Goal: Task Accomplishment & Management: Use online tool/utility

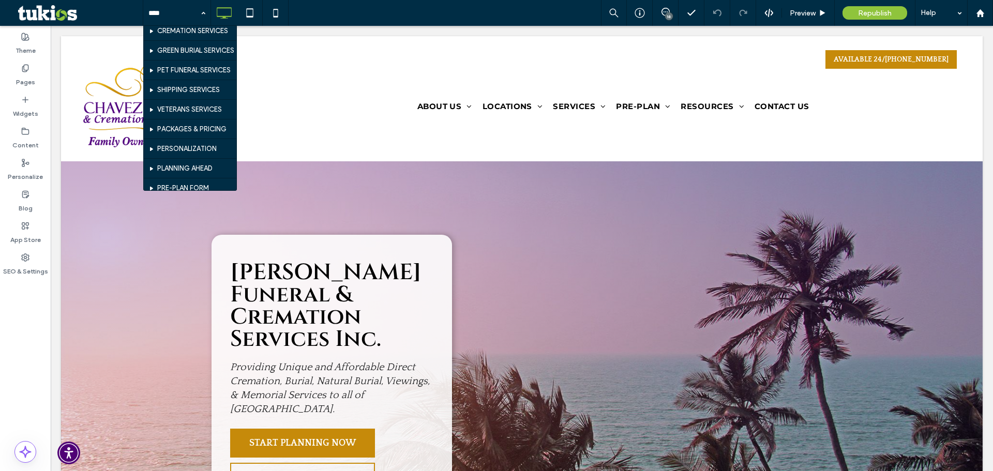
scroll to position [259, 0]
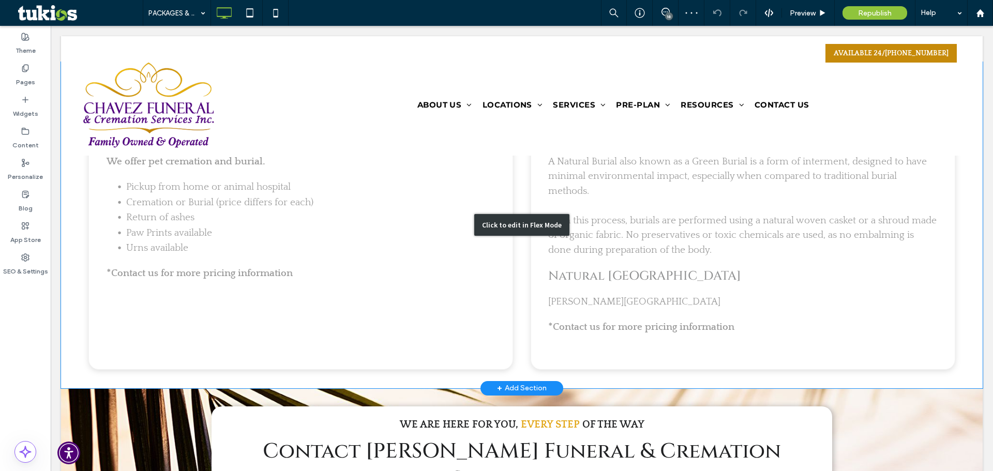
scroll to position [2219, 0]
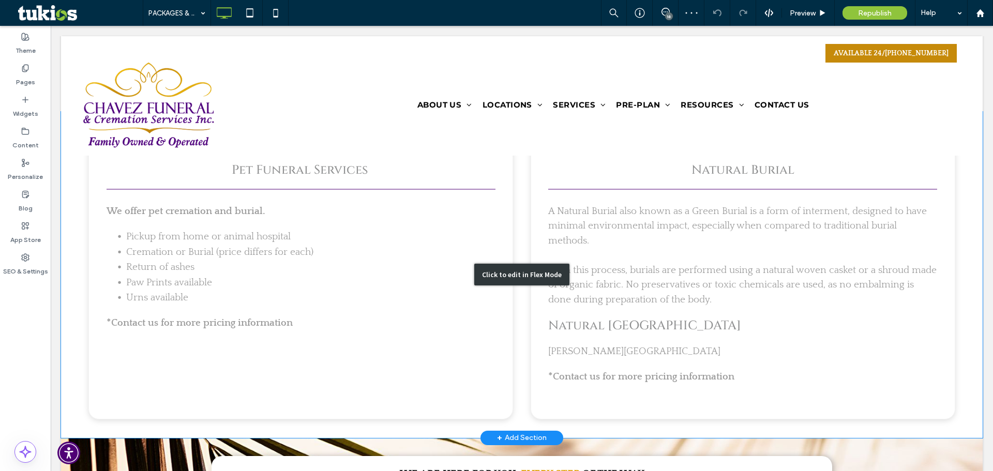
click at [250, 319] on div "Click to edit in Flex Mode" at bounding box center [522, 275] width 922 height 326
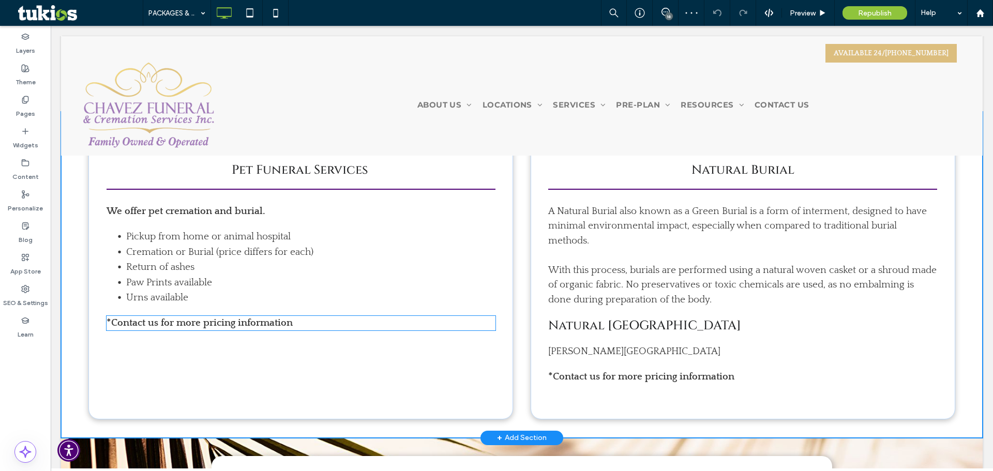
scroll to position [2174, 0]
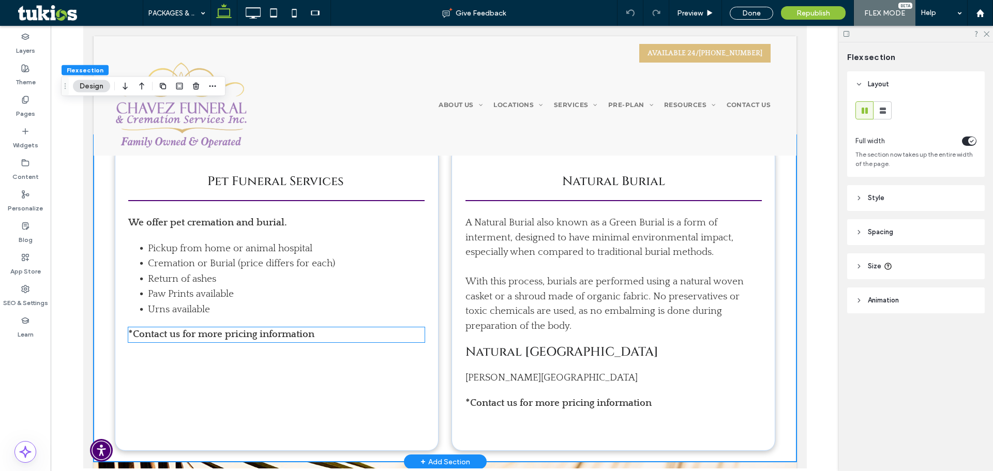
click at [315, 327] on p "*Contact us for more pricing information" at bounding box center [276, 334] width 296 height 15
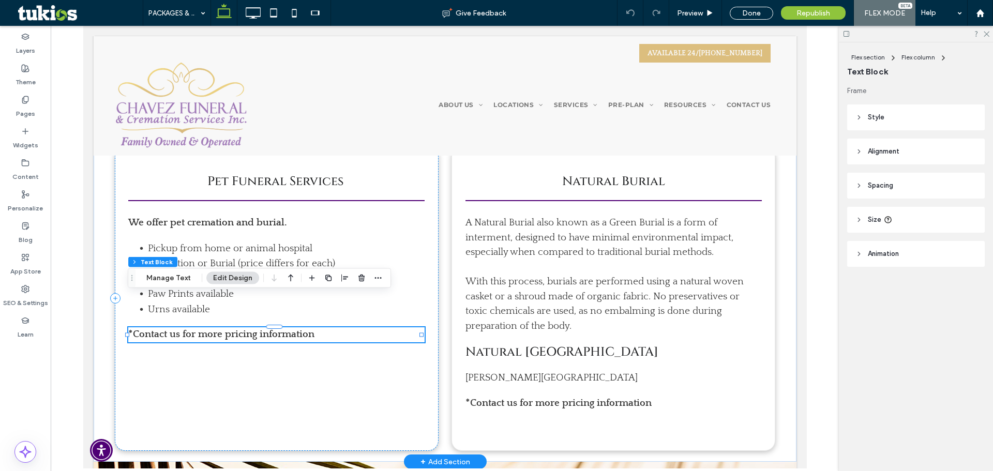
click at [315, 327] on p "*Contact us for more pricing information" at bounding box center [276, 334] width 296 height 15
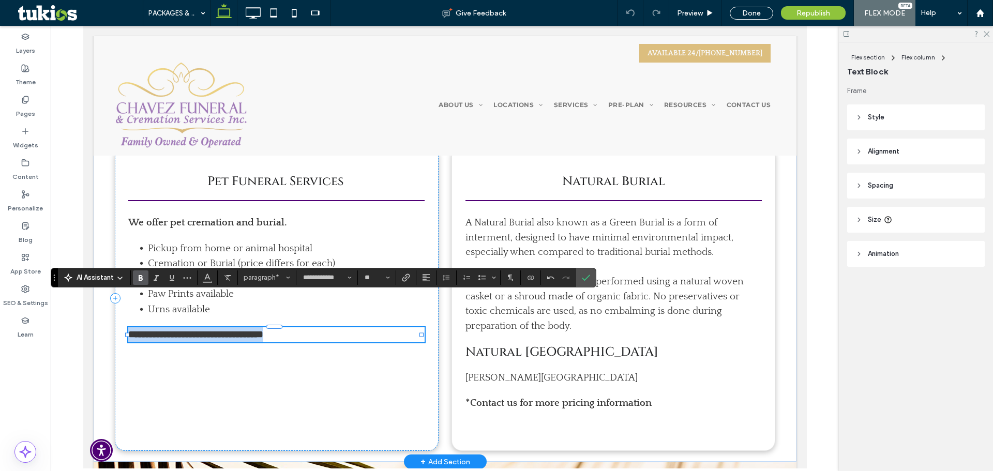
drag, startPoint x: 315, startPoint y: 306, endPoint x: 126, endPoint y: 303, distance: 188.8
click at [126, 303] on div "**********" at bounding box center [444, 298] width 703 height 327
click at [402, 277] on icon "Link" at bounding box center [406, 278] width 8 height 8
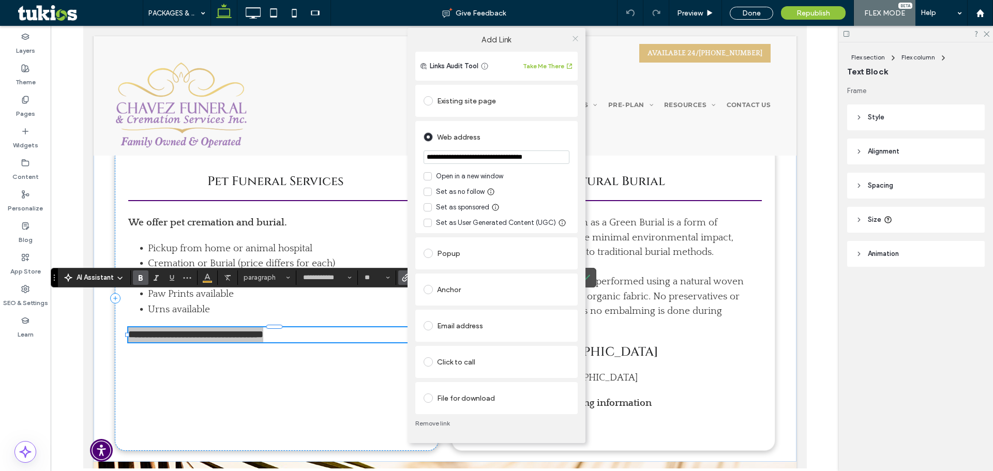
click at [578, 41] on icon at bounding box center [576, 39] width 8 height 8
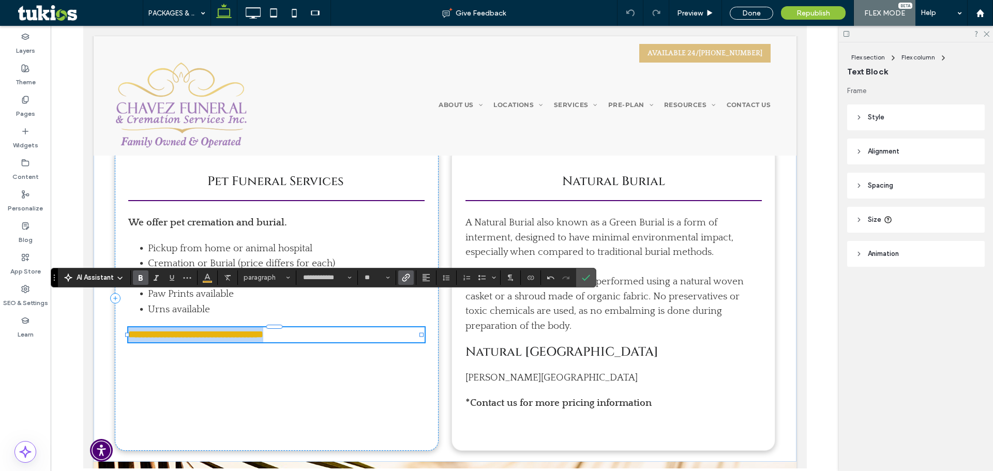
click at [263, 330] on strong "**********" at bounding box center [195, 335] width 135 height 10
click at [170, 327] on p "﻿ *" at bounding box center [274, 334] width 293 height 15
click at [202, 279] on button "Color" at bounding box center [208, 278] width 16 height 14
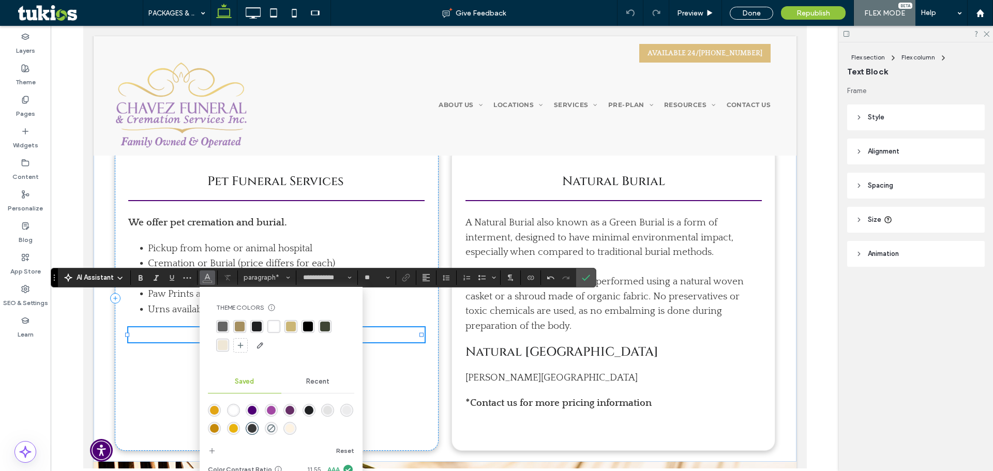
click at [232, 430] on div "rgba(233,179,14,1)" at bounding box center [233, 428] width 9 height 9
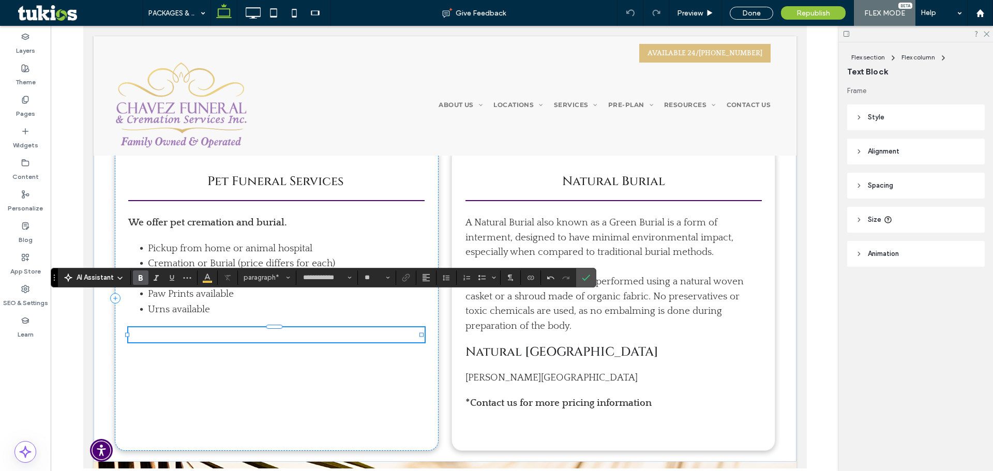
click at [144, 281] on icon "Bold" at bounding box center [141, 278] width 8 height 8
click at [168, 327] on p "﻿" at bounding box center [274, 334] width 293 height 15
click at [206, 282] on span "Color" at bounding box center [207, 276] width 8 height 13
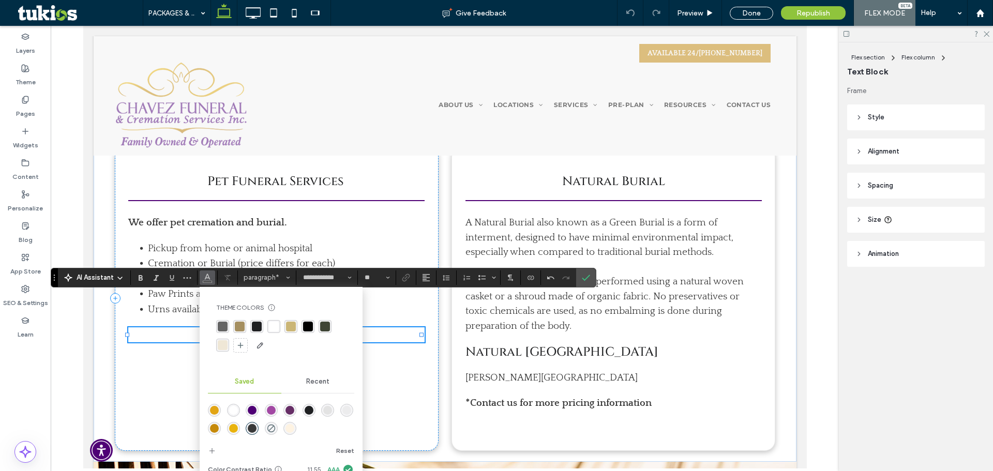
click at [232, 430] on div "rgba(233,179,14,1)" at bounding box center [233, 428] width 9 height 9
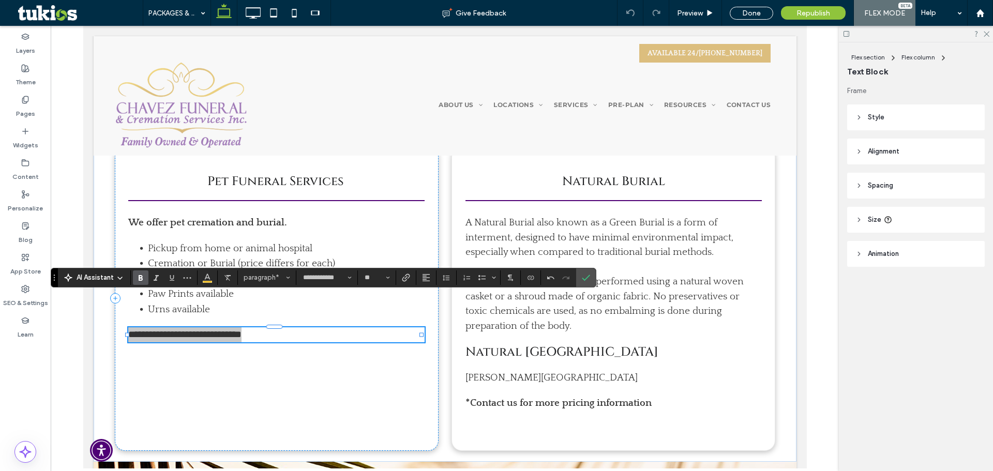
click at [140, 277] on use "Bold" at bounding box center [141, 278] width 4 height 6
click at [404, 278] on icon "Link" at bounding box center [406, 278] width 8 height 8
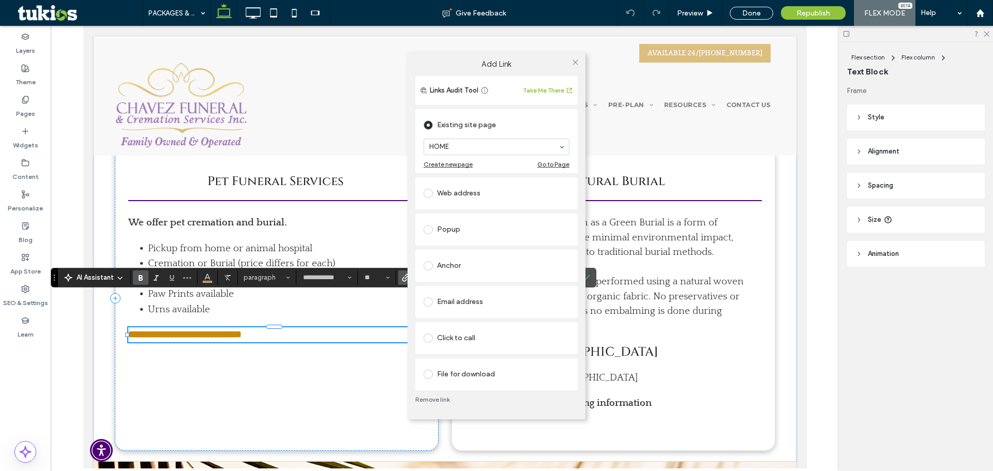
click at [484, 187] on div "Web address" at bounding box center [497, 193] width 146 height 17
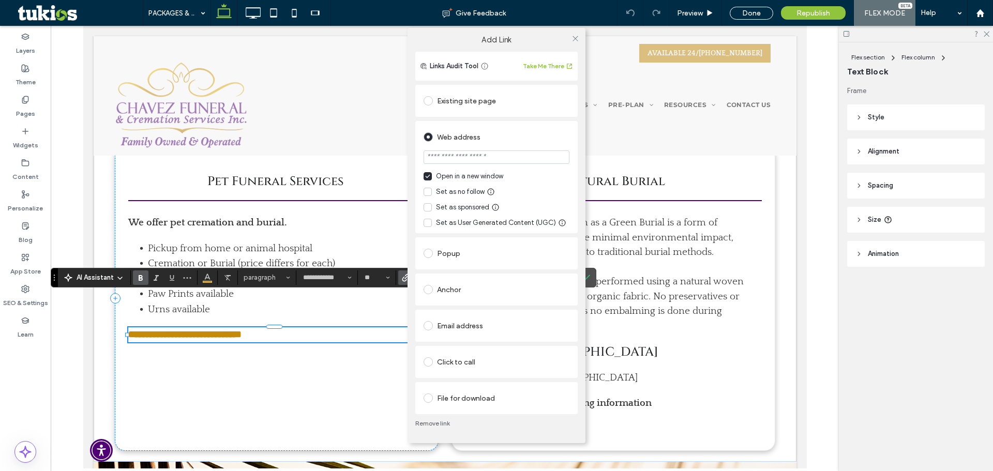
click at [505, 157] on input "url" at bounding box center [497, 157] width 146 height 13
drag, startPoint x: 447, startPoint y: 159, endPoint x: 423, endPoint y: 159, distance: 24.3
click at [423, 159] on div "**********" at bounding box center [496, 177] width 162 height 112
type input "**********"
click at [577, 37] on icon at bounding box center [576, 39] width 8 height 8
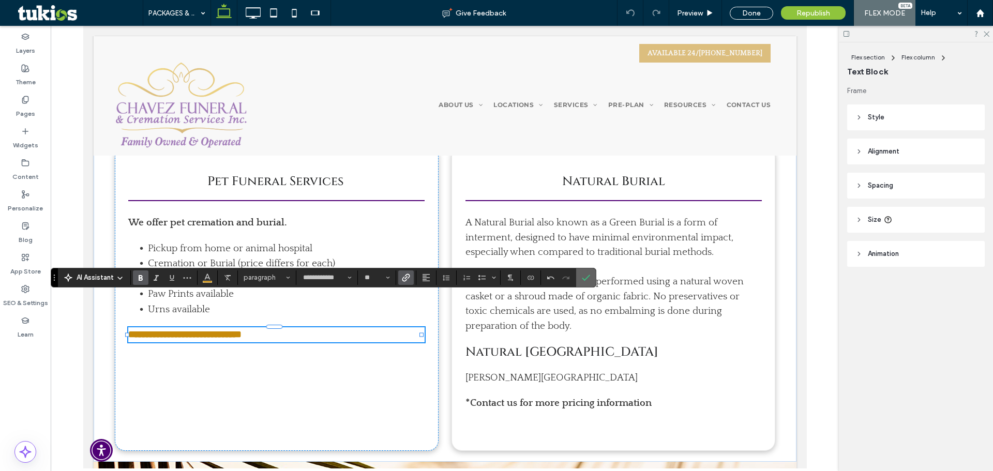
click at [590, 279] on label "Confirm" at bounding box center [586, 277] width 16 height 19
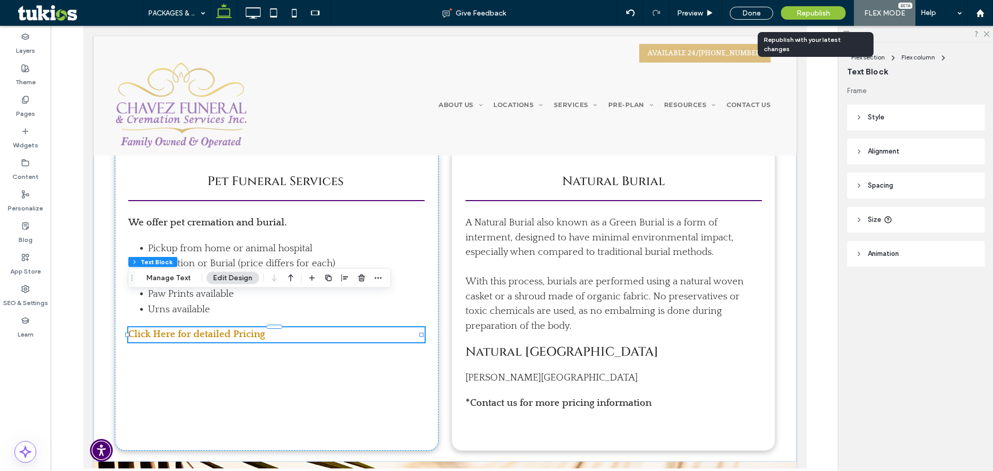
click at [832, 11] on div "Republish" at bounding box center [813, 12] width 65 height 13
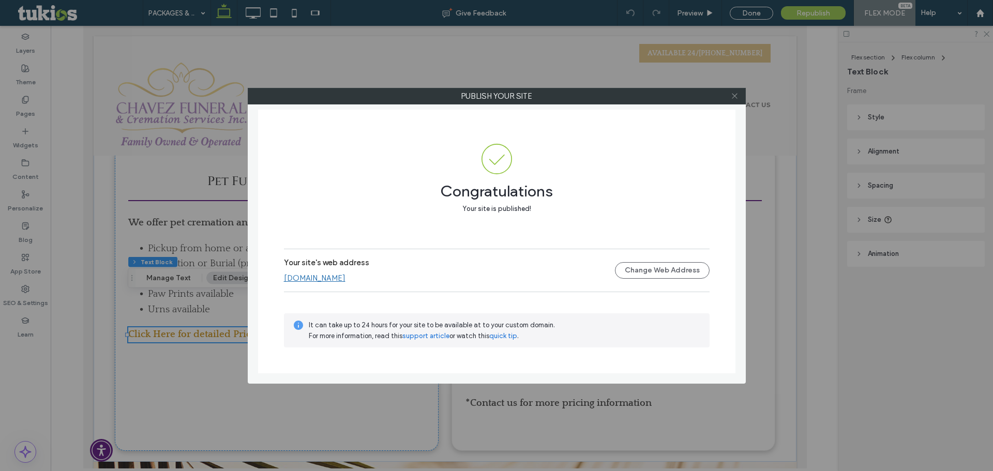
click at [735, 91] on span at bounding box center [735, 96] width 8 height 16
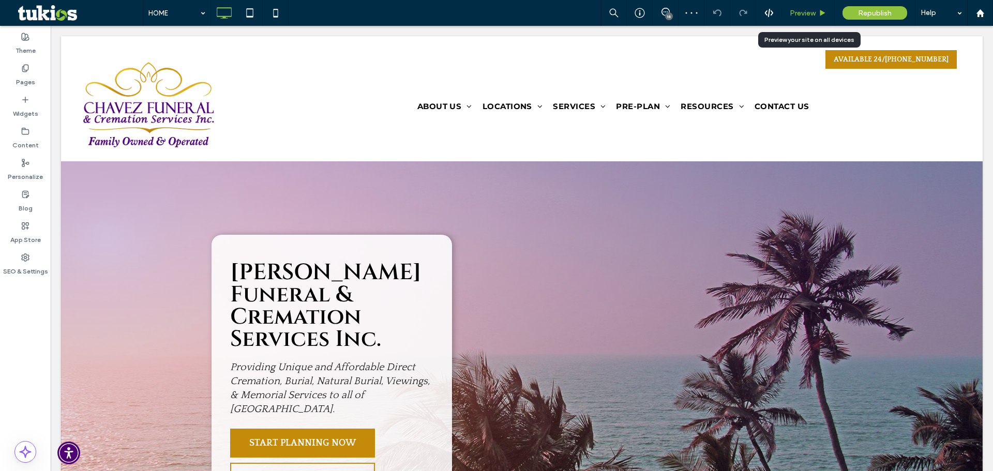
click at [800, 16] on span "Preview" at bounding box center [803, 13] width 26 height 9
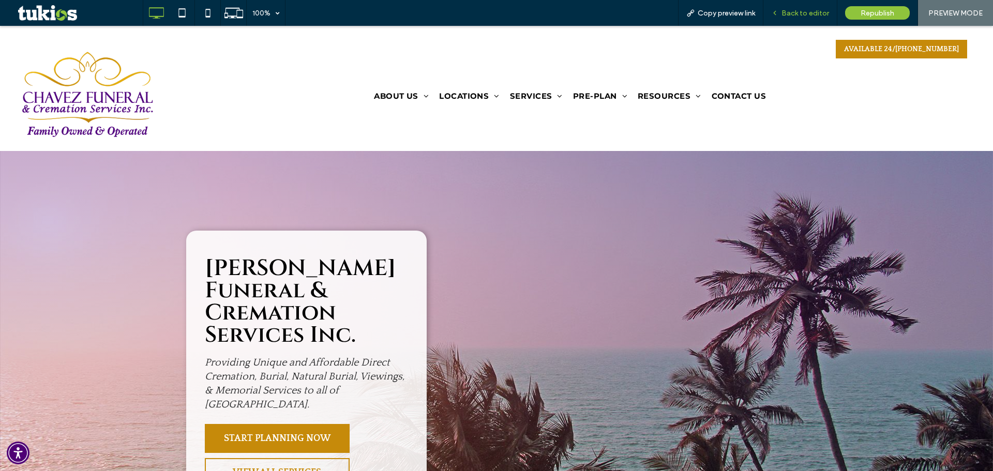
click at [814, 9] on span "Back to editor" at bounding box center [806, 13] width 48 height 9
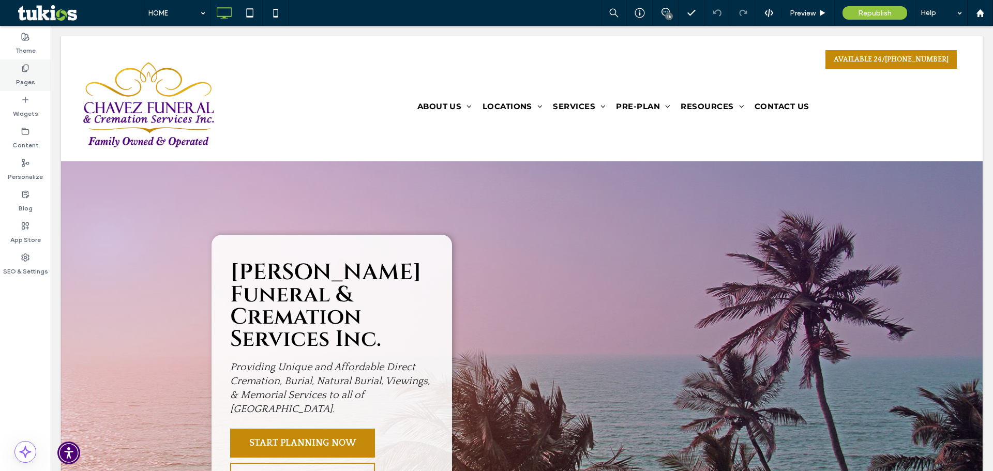
click at [13, 77] on div "Pages" at bounding box center [25, 75] width 51 height 32
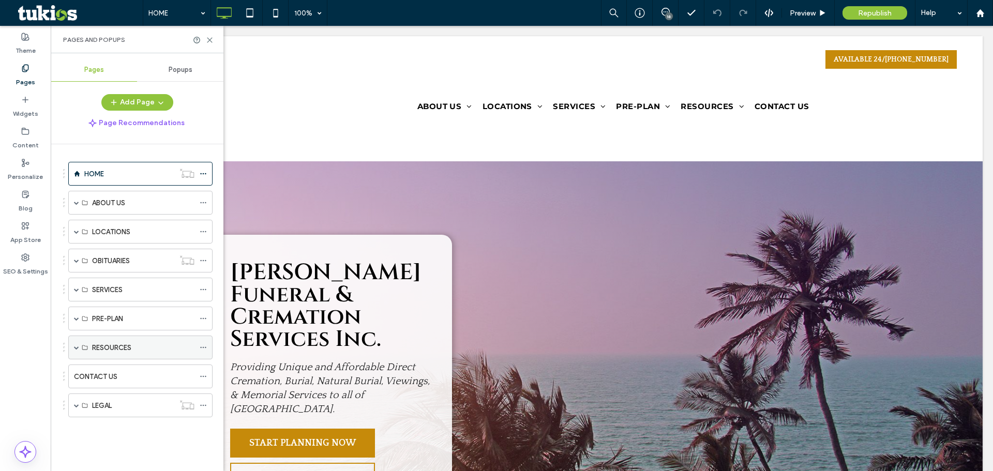
click at [77, 347] on span at bounding box center [76, 347] width 5 height 5
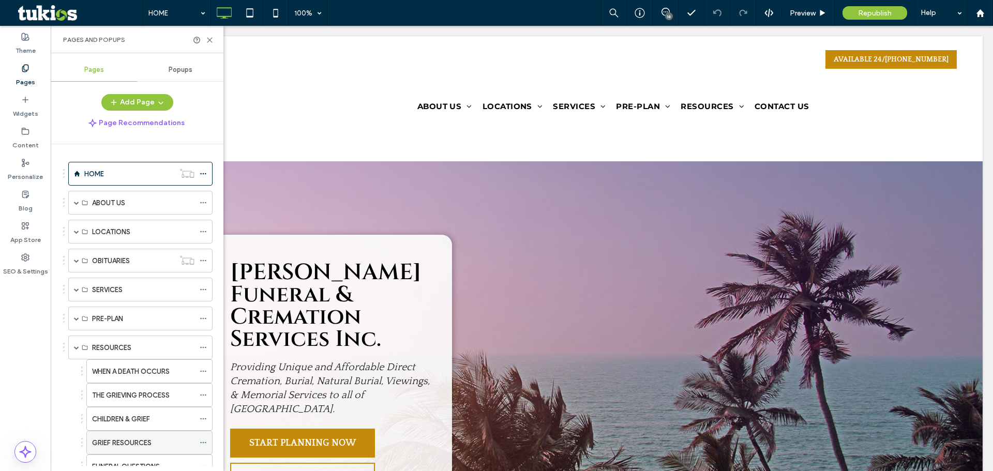
scroll to position [144, 0]
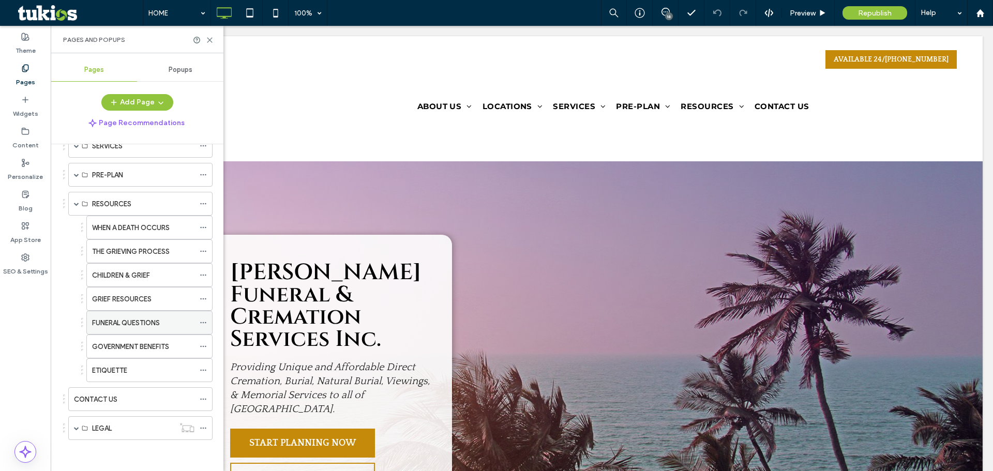
click at [131, 327] on label "FUNERAL QUESTIONS" at bounding box center [126, 323] width 68 height 18
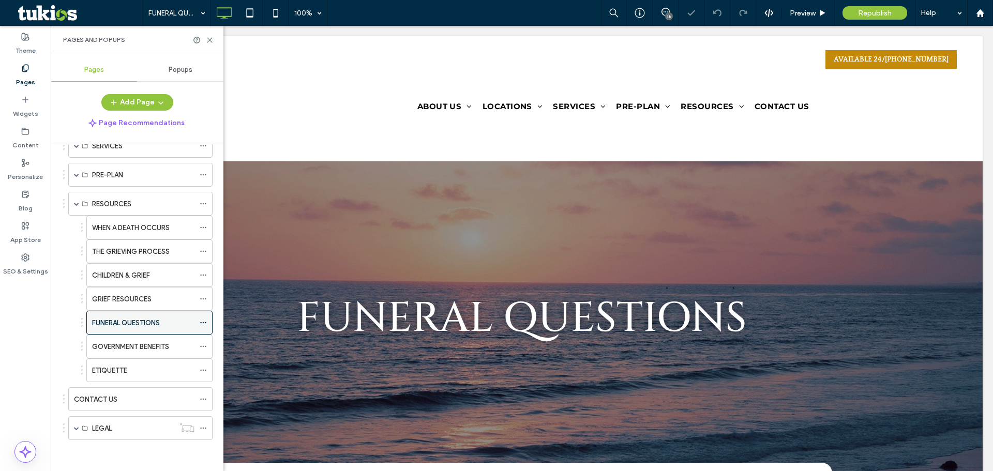
click at [204, 322] on icon at bounding box center [203, 322] width 7 height 7
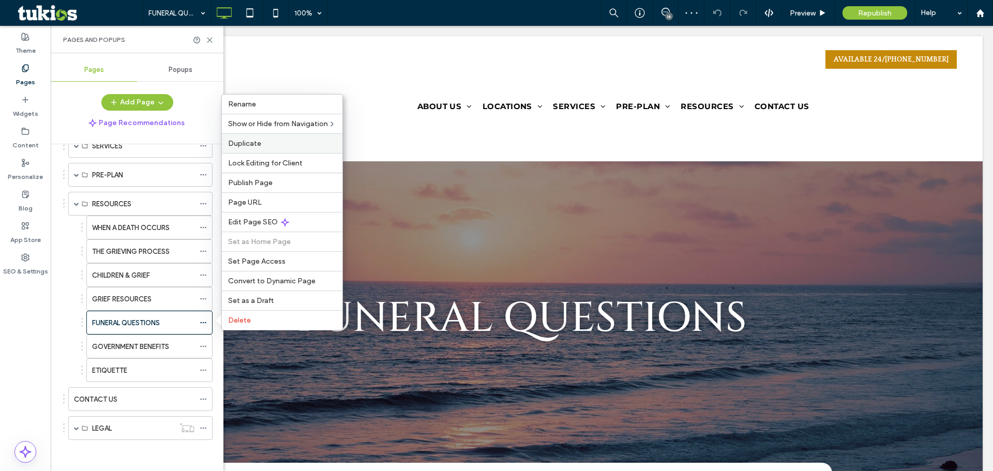
click at [291, 147] on label "Duplicate" at bounding box center [282, 143] width 108 height 9
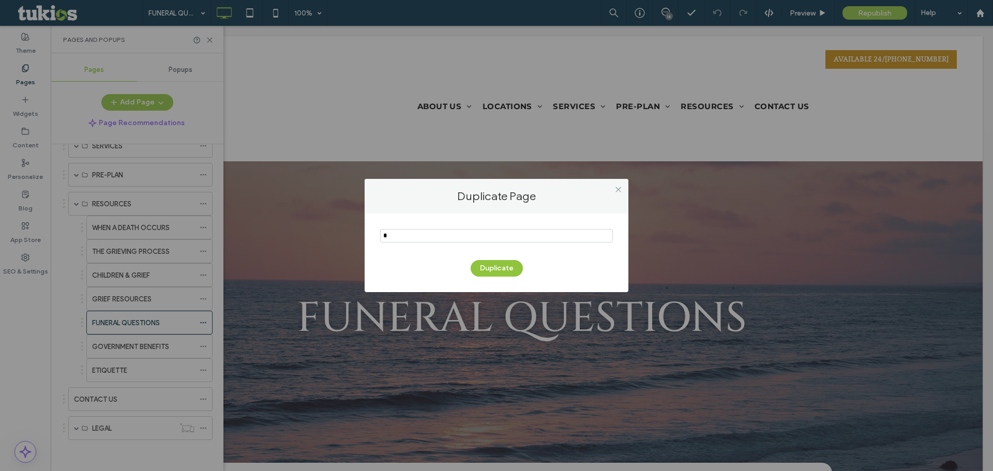
type input "*"
click at [442, 236] on input "notEmpty" at bounding box center [496, 235] width 233 height 13
type input "**********"
click at [492, 260] on div "Duplicate" at bounding box center [496, 263] width 233 height 27
click at [499, 265] on button "Duplicate" at bounding box center [497, 268] width 52 height 17
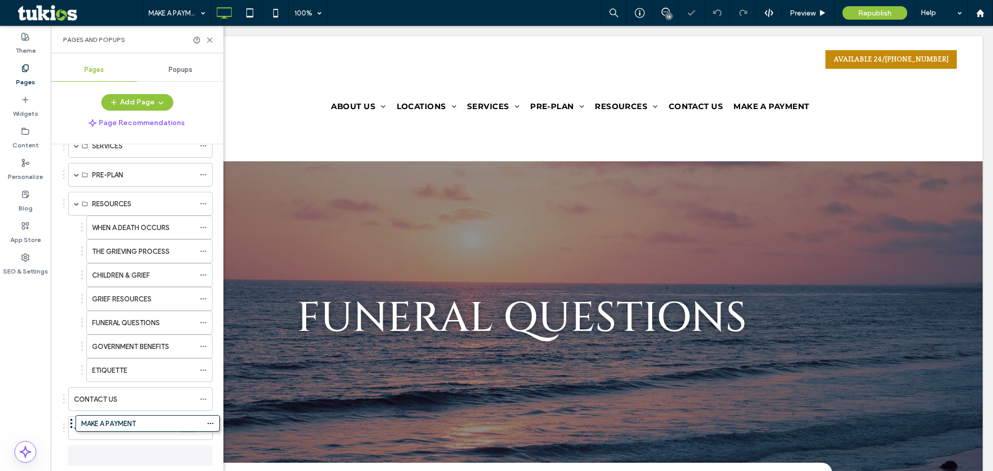
scroll to position [165, 0]
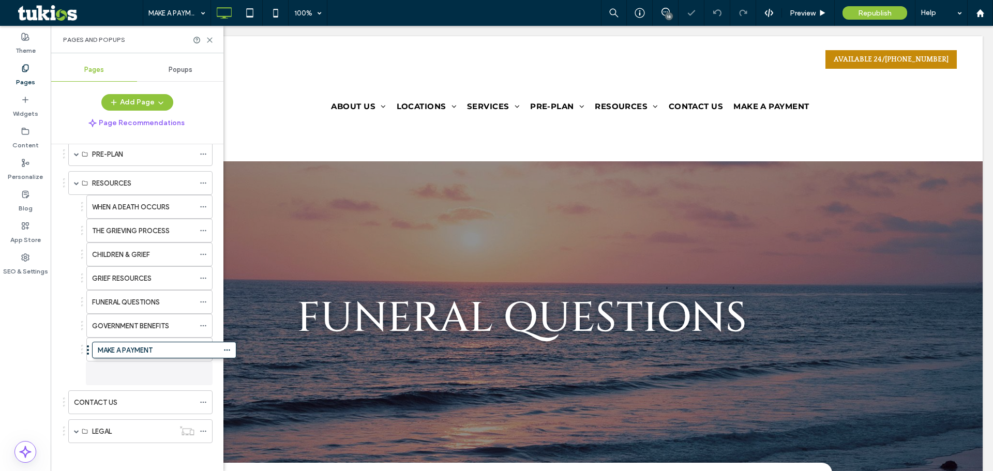
drag, startPoint x: 125, startPoint y: 465, endPoint x: 149, endPoint y: 361, distance: 106.2
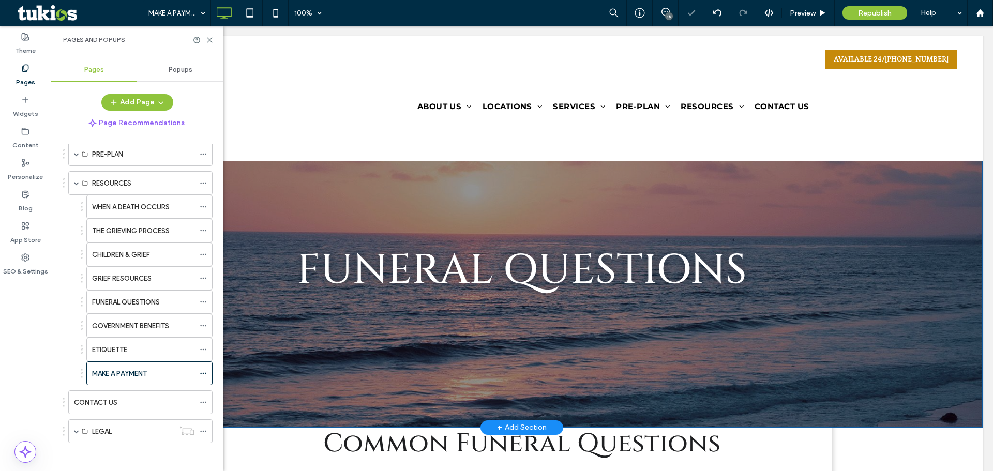
scroll to position [103, 0]
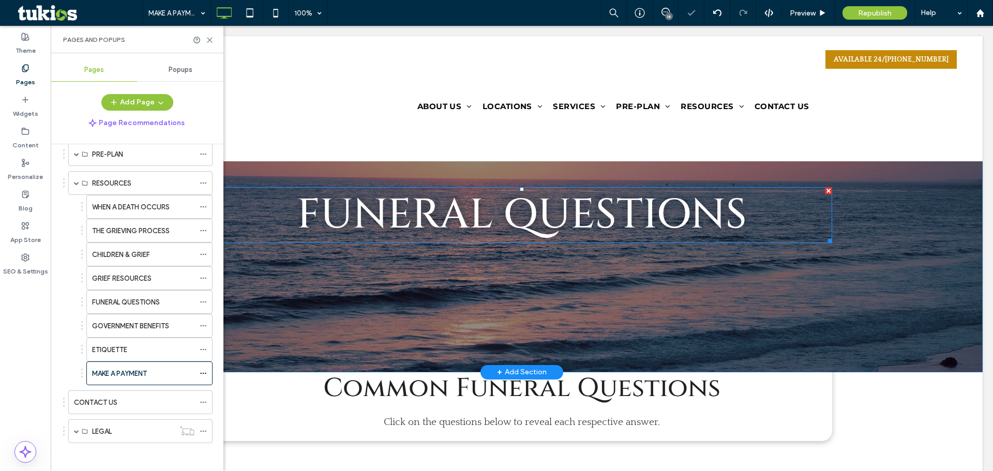
click at [497, 204] on span "FUNERAL QUESTIONS" at bounding box center [522, 215] width 450 height 56
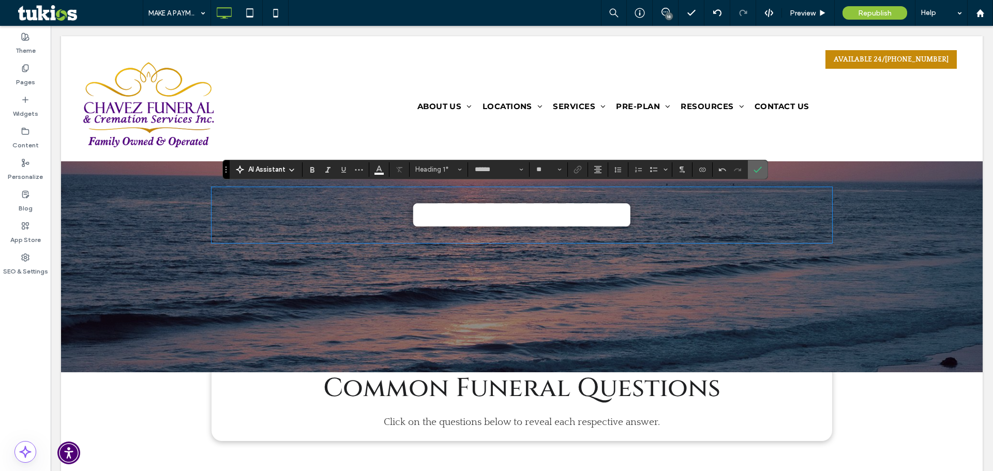
click at [761, 164] on span "Confirm" at bounding box center [758, 170] width 8 height 18
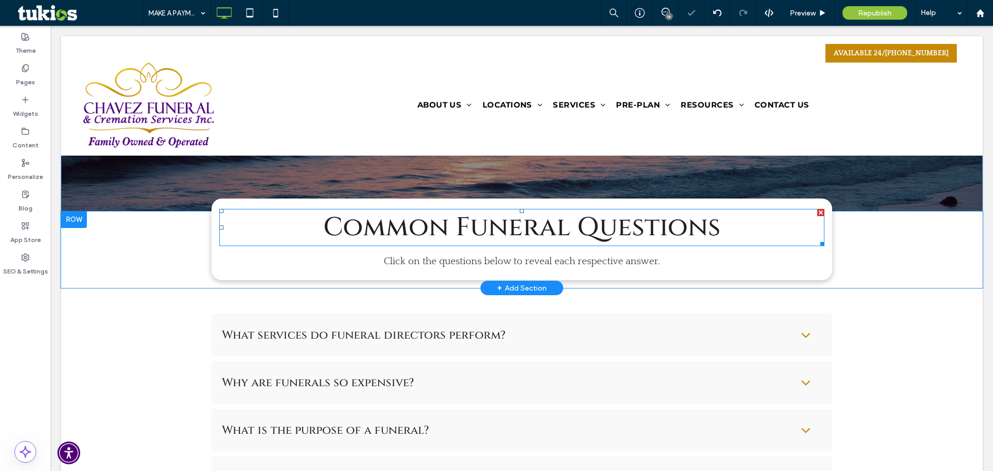
scroll to position [253, 0]
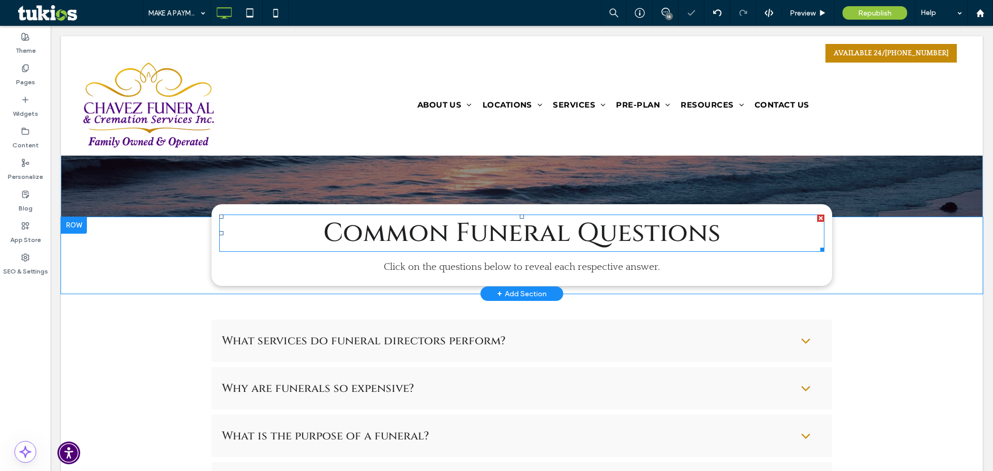
click at [677, 233] on span "Common Funeral Questions" at bounding box center [521, 233] width 397 height 35
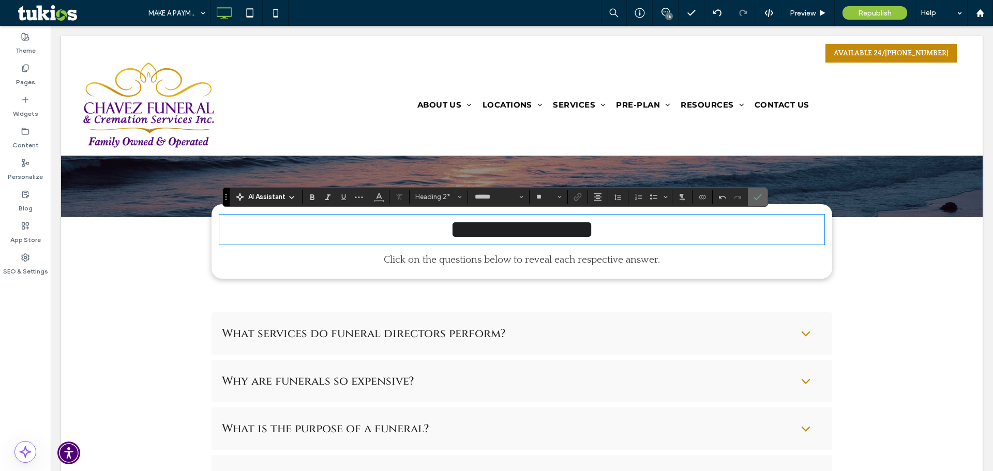
click at [757, 193] on icon "Confirm" at bounding box center [758, 197] width 8 height 8
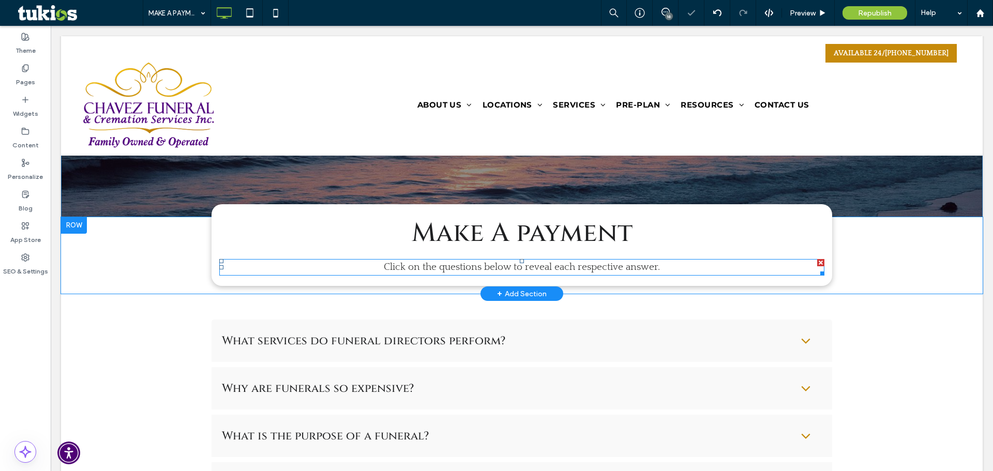
click at [818, 263] on div at bounding box center [820, 262] width 7 height 7
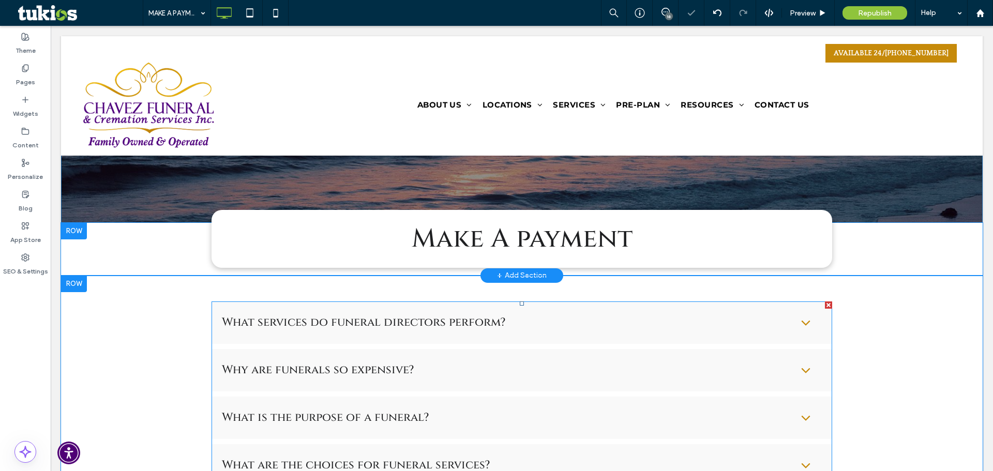
scroll to position [259, 0]
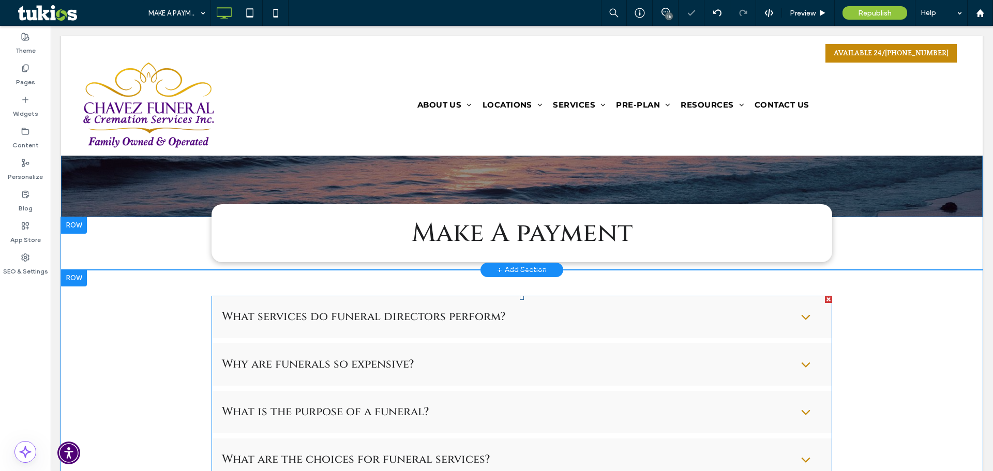
click at [826, 301] on div at bounding box center [828, 299] width 7 height 7
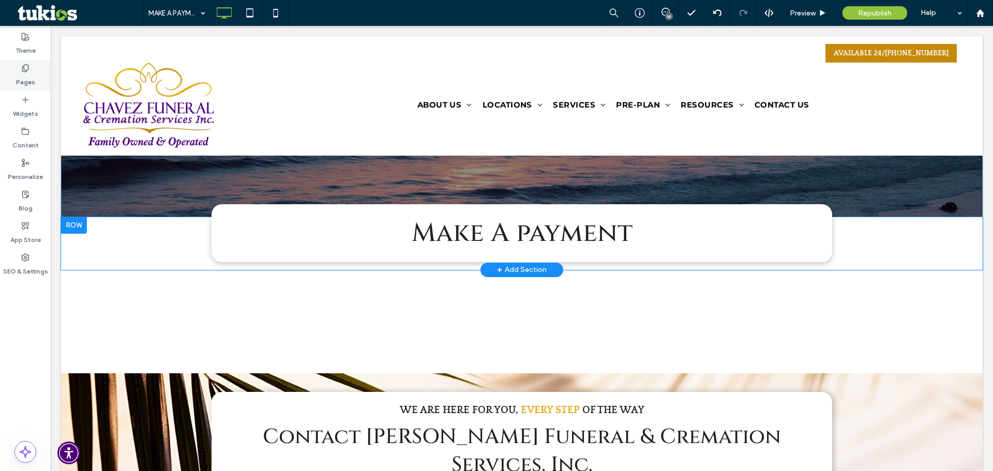
click at [24, 90] on div "Pages" at bounding box center [25, 75] width 51 height 32
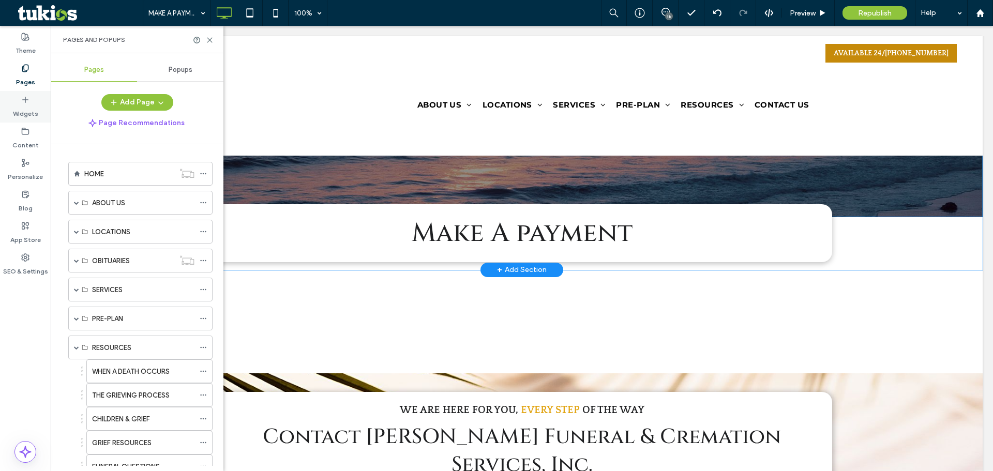
click at [26, 96] on icon at bounding box center [25, 100] width 8 height 8
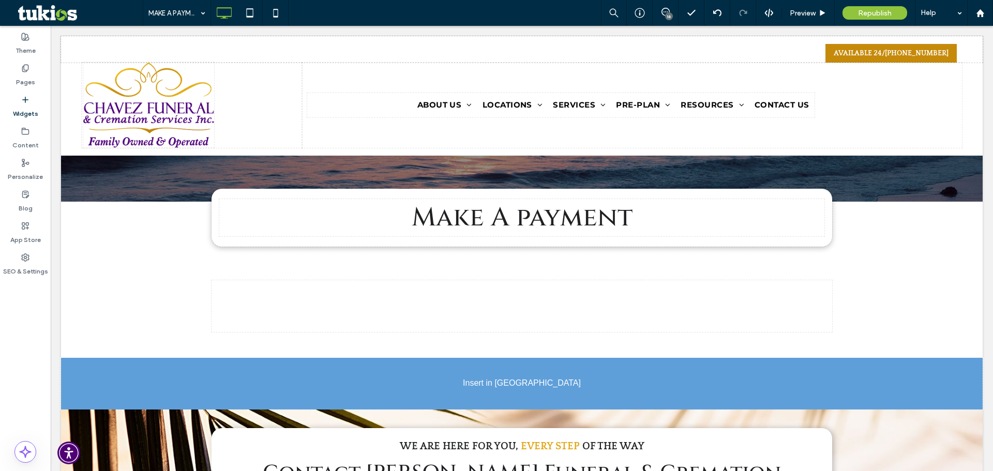
scroll to position [282, 0]
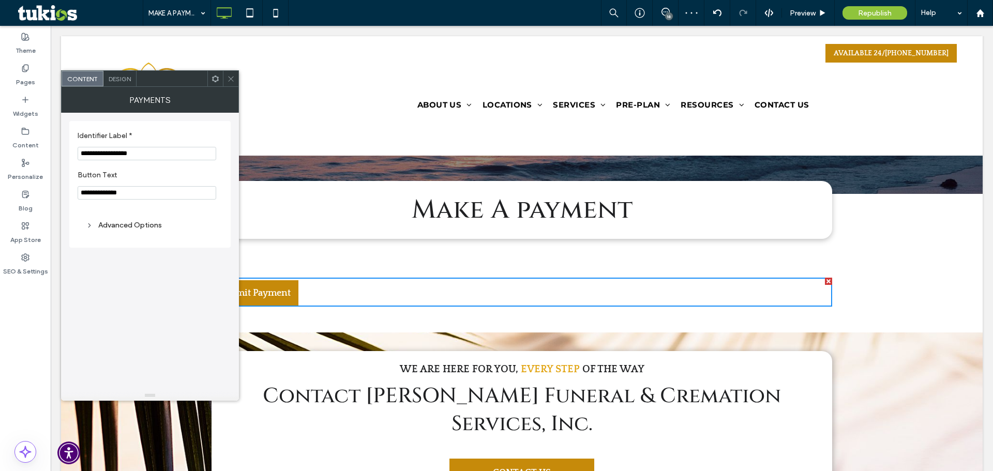
click at [231, 81] on icon at bounding box center [231, 79] width 8 height 8
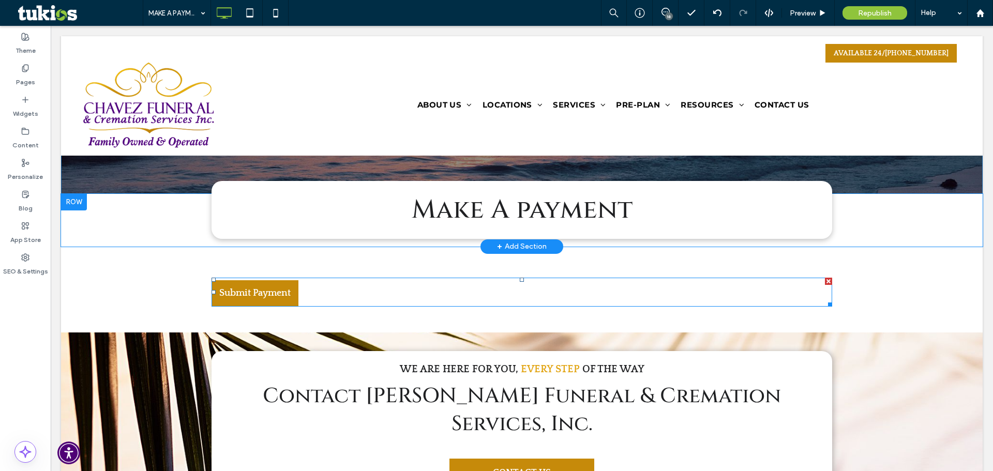
click at [825, 281] on div at bounding box center [828, 281] width 7 height 7
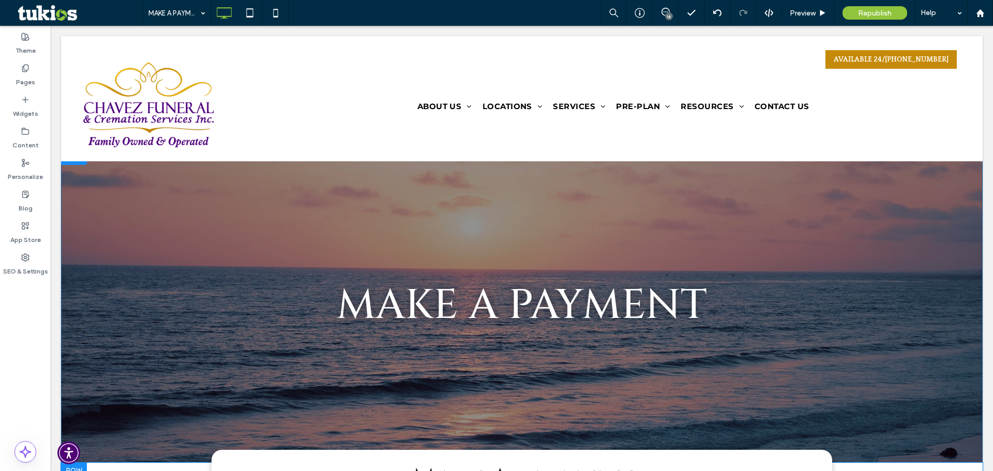
scroll to position [0, 0]
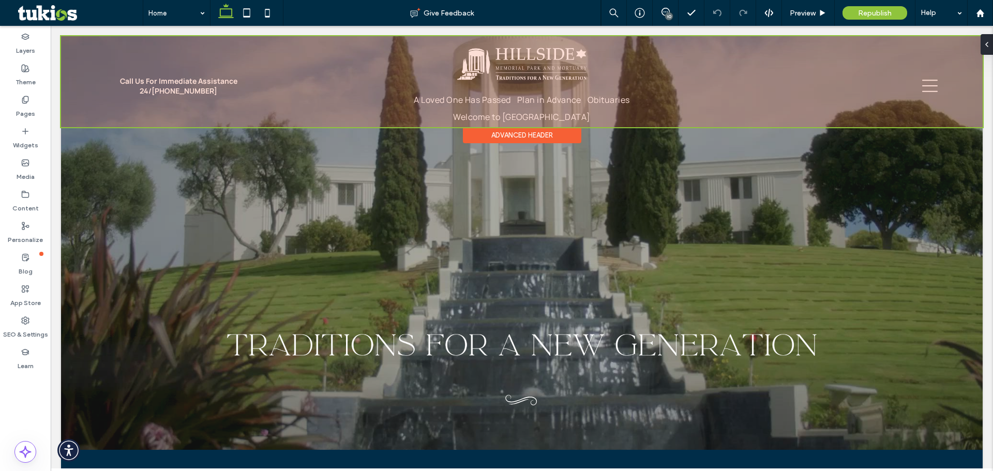
click at [392, 126] on div at bounding box center [522, 81] width 922 height 91
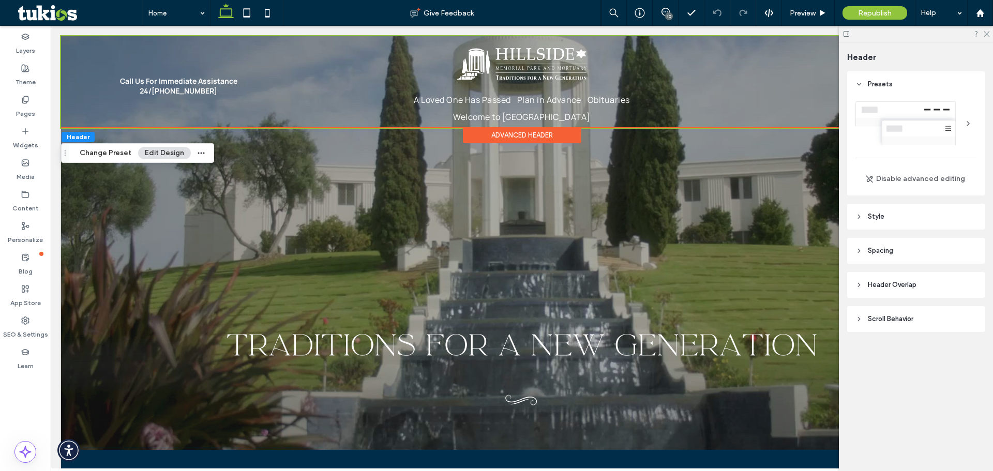
click at [166, 155] on button "Edit Design" at bounding box center [164, 153] width 53 height 12
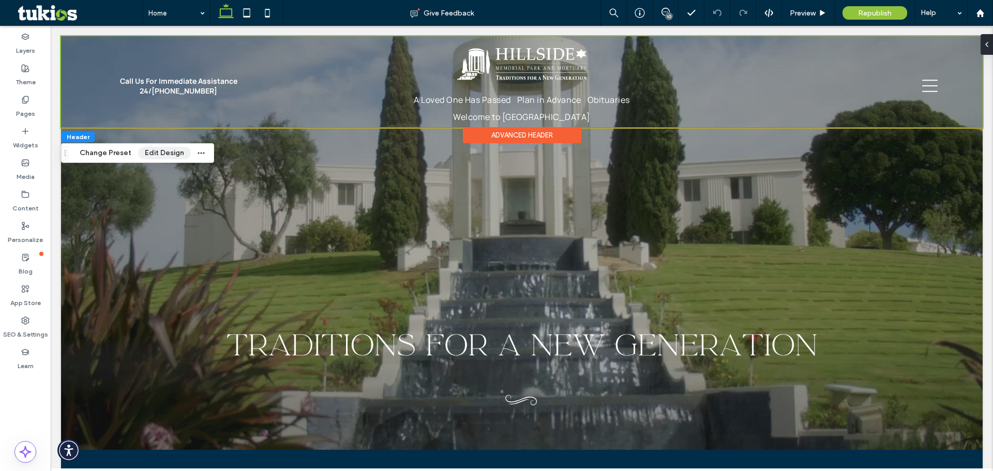
click at [165, 157] on button "Edit Design" at bounding box center [164, 153] width 53 height 12
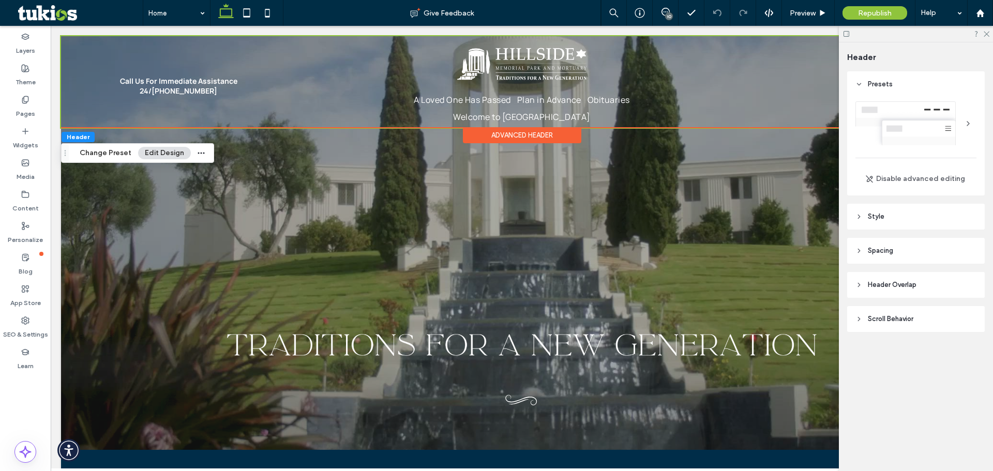
click at [906, 216] on header "Style" at bounding box center [916, 217] width 138 height 26
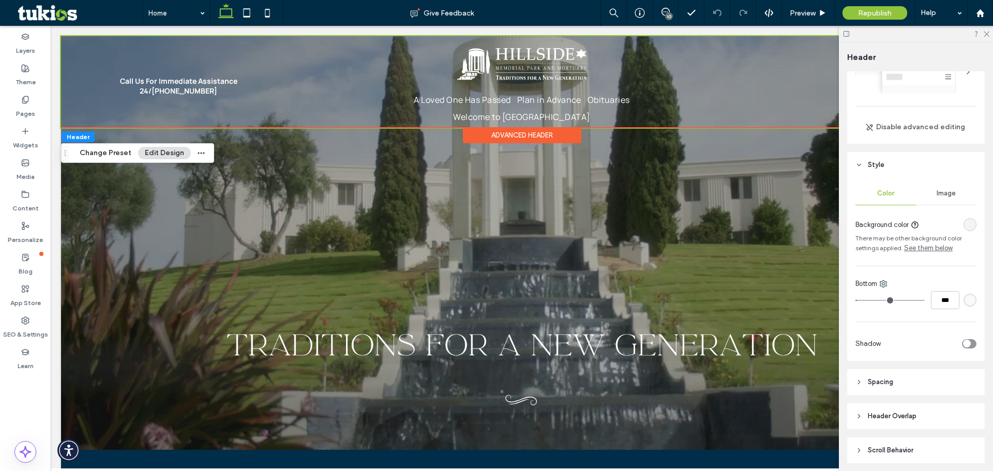
scroll to position [89, 0]
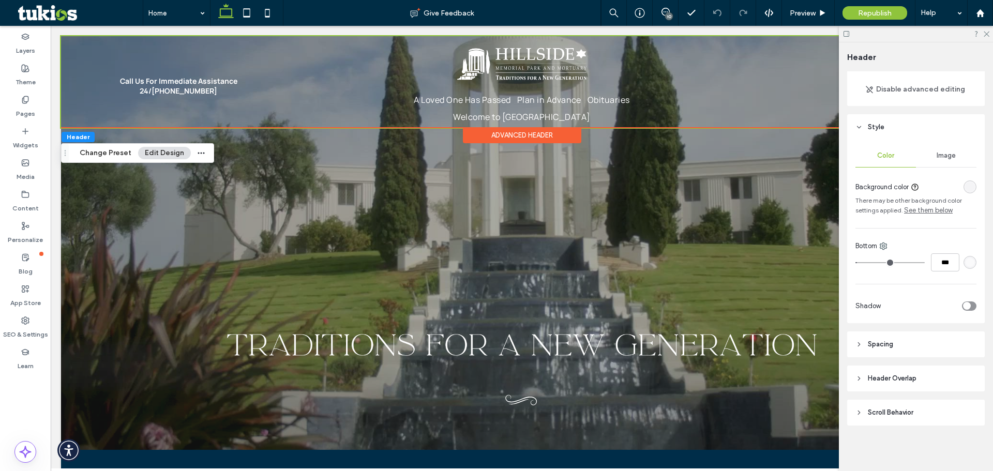
click at [486, 132] on div "Advanced Header" at bounding box center [522, 135] width 118 height 16
type input "*"
type input "***"
drag, startPoint x: 860, startPoint y: 261, endPoint x: 853, endPoint y: 262, distance: 7.8
type input "*"
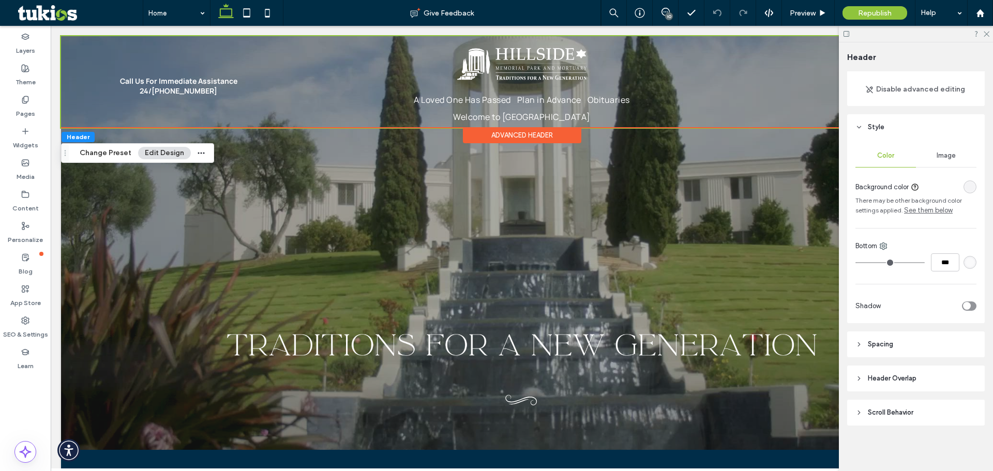
click at [856, 262] on input "range" at bounding box center [890, 262] width 69 height 1
click at [817, 14] on div "Preview" at bounding box center [808, 13] width 52 height 9
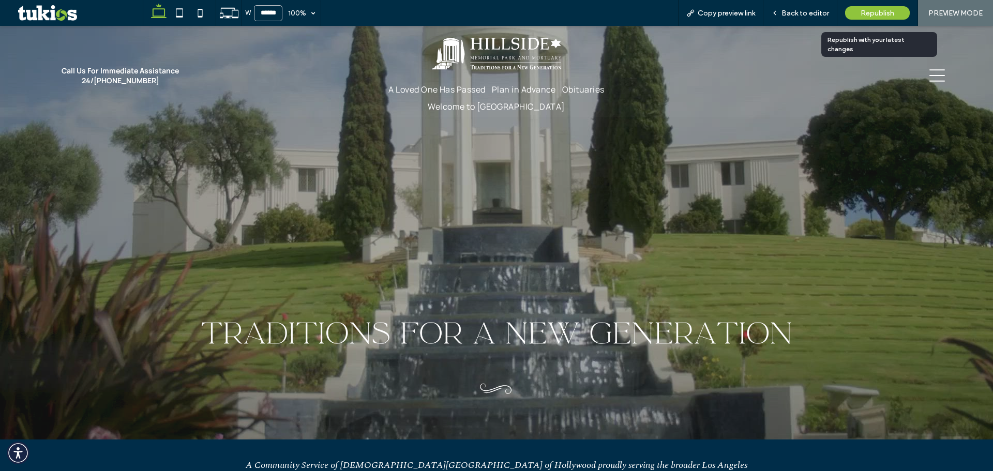
click at [883, 14] on span "Republish" at bounding box center [878, 13] width 34 height 9
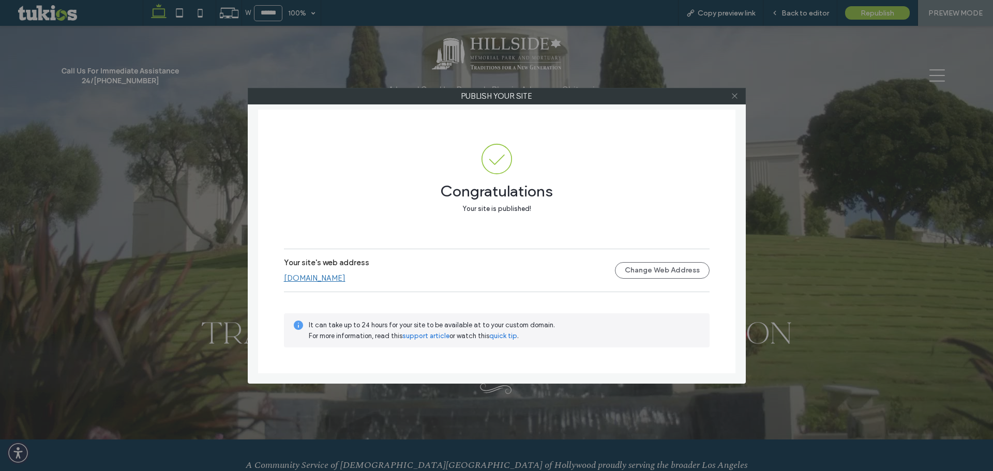
click at [735, 97] on icon at bounding box center [735, 96] width 8 height 8
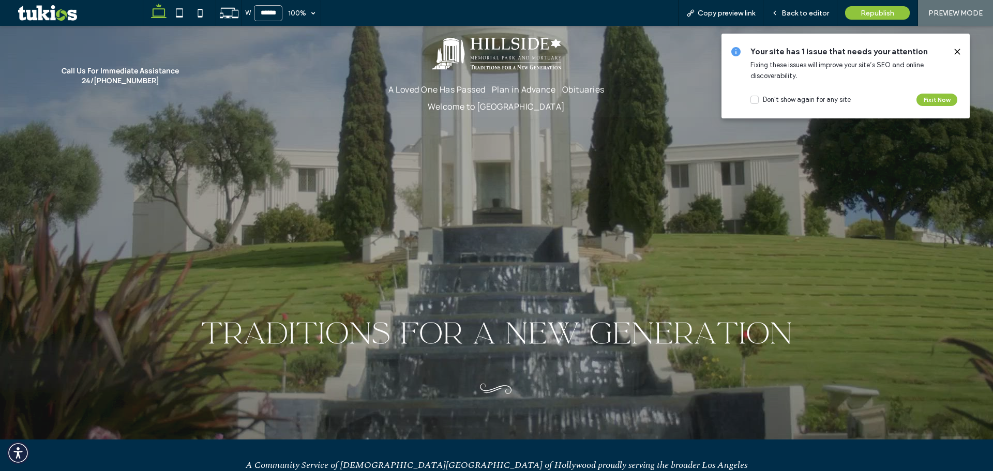
click at [953, 52] on icon at bounding box center [957, 52] width 8 height 8
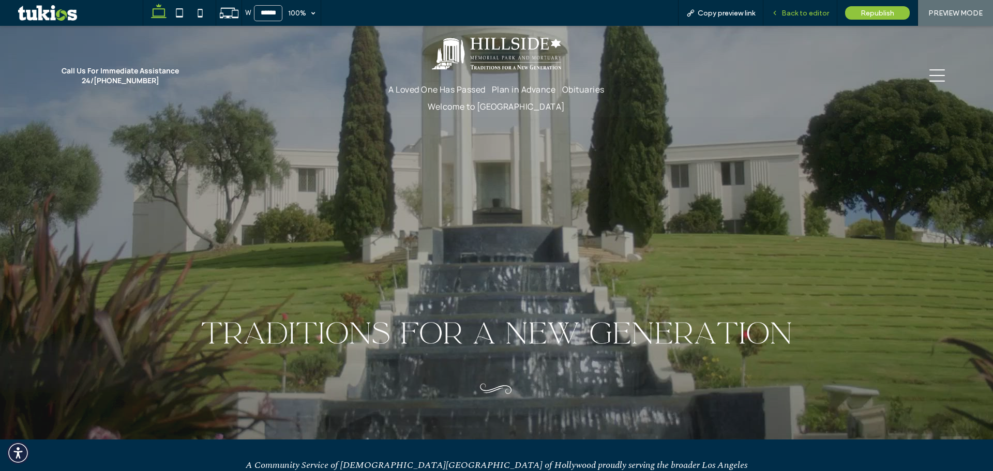
click at [792, 18] on div "Back to editor" at bounding box center [801, 13] width 74 height 26
click at [801, 11] on span "Back to editor" at bounding box center [806, 13] width 48 height 9
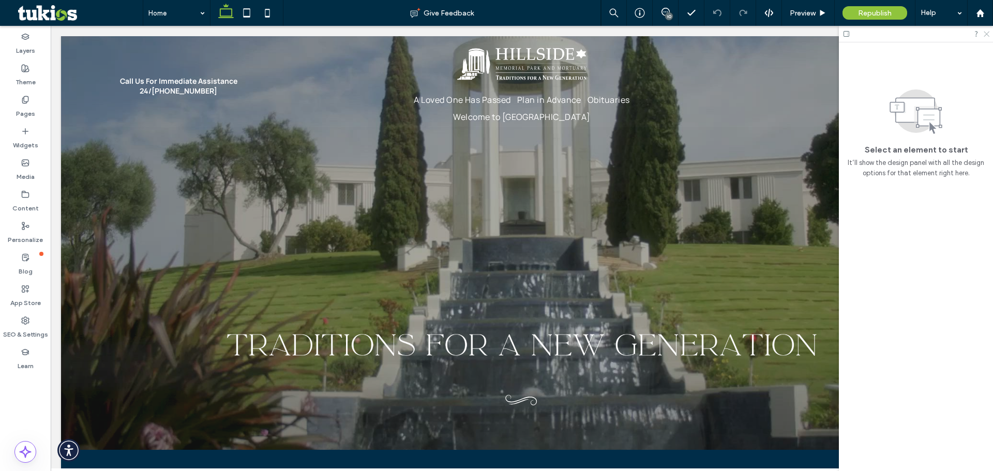
click at [989, 35] on icon at bounding box center [986, 33] width 7 height 7
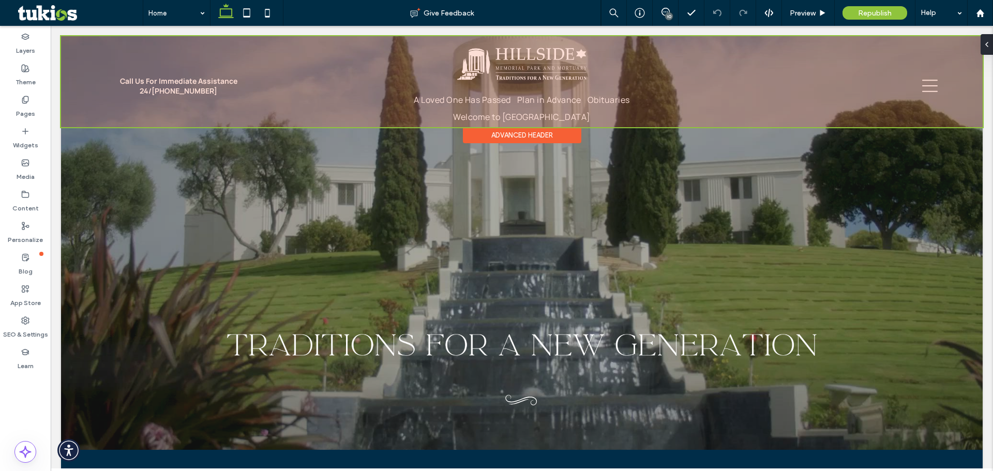
click at [659, 114] on div at bounding box center [522, 81] width 922 height 91
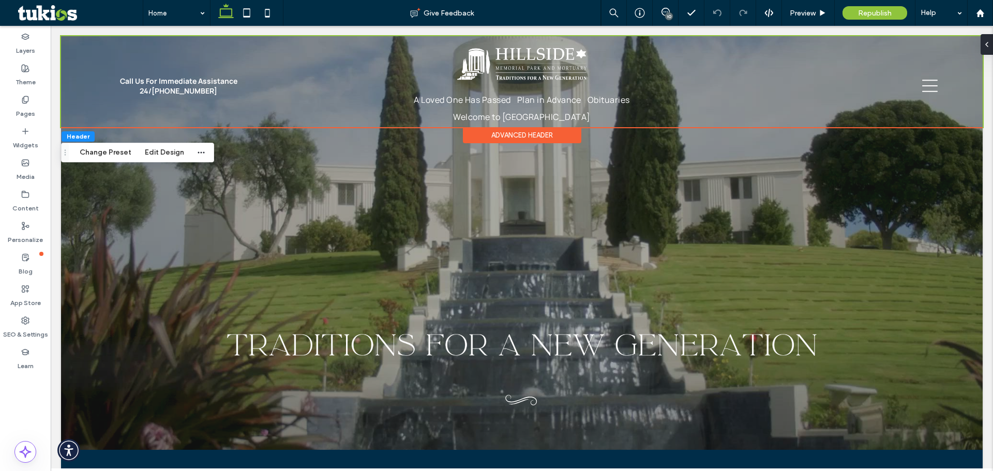
click at [552, 133] on div "Advanced Header" at bounding box center [522, 135] width 118 height 16
click at [169, 146] on div "Header Change Preset Edit Design" at bounding box center [137, 153] width 153 height 20
click at [167, 151] on button "Edit Design" at bounding box center [164, 152] width 53 height 12
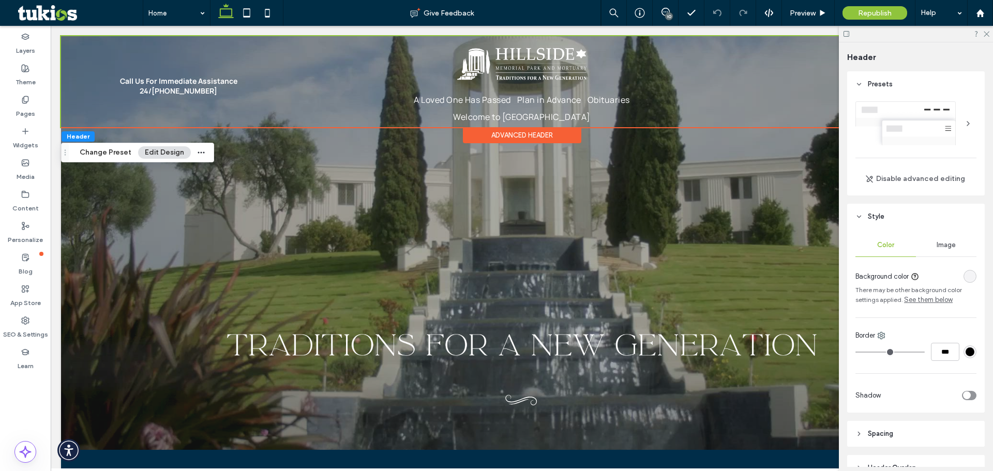
click at [966, 352] on div "#000000" at bounding box center [970, 352] width 9 height 9
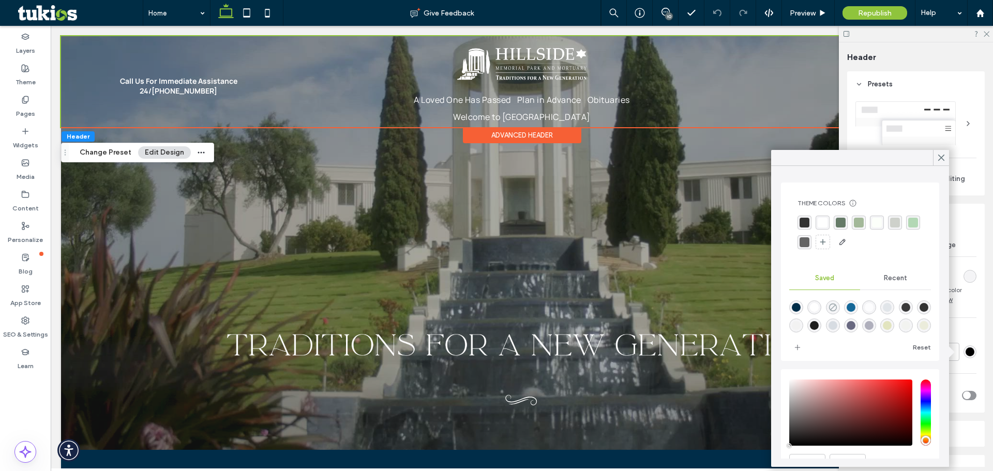
click at [833, 309] on icon "rgba(0,0,0,0)" at bounding box center [833, 307] width 9 height 9
type input "*"
type input "**"
click at [941, 153] on icon at bounding box center [941, 157] width 9 height 9
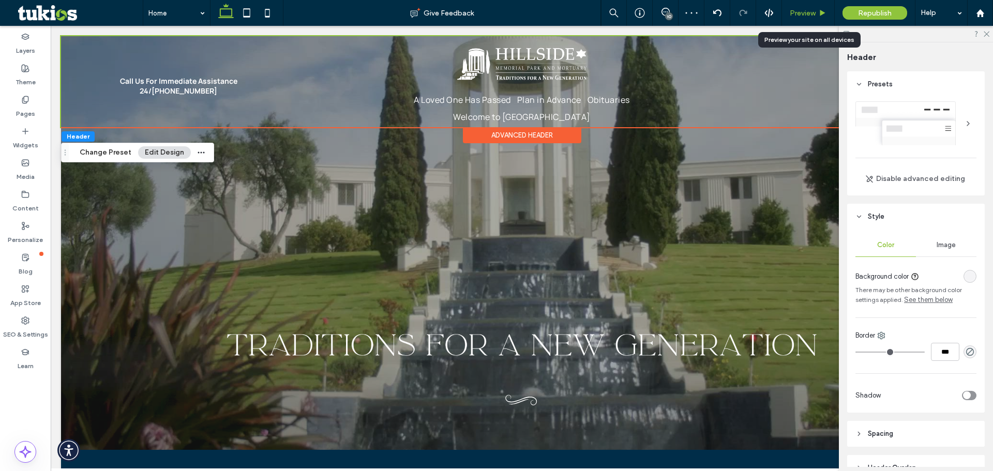
click at [812, 14] on span "Preview" at bounding box center [803, 13] width 26 height 9
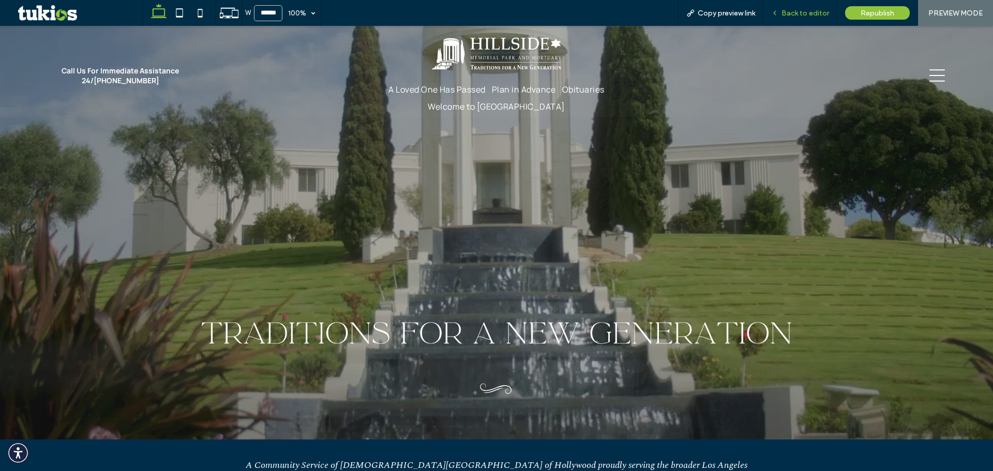
click at [805, 17] on span "Back to editor" at bounding box center [806, 13] width 48 height 9
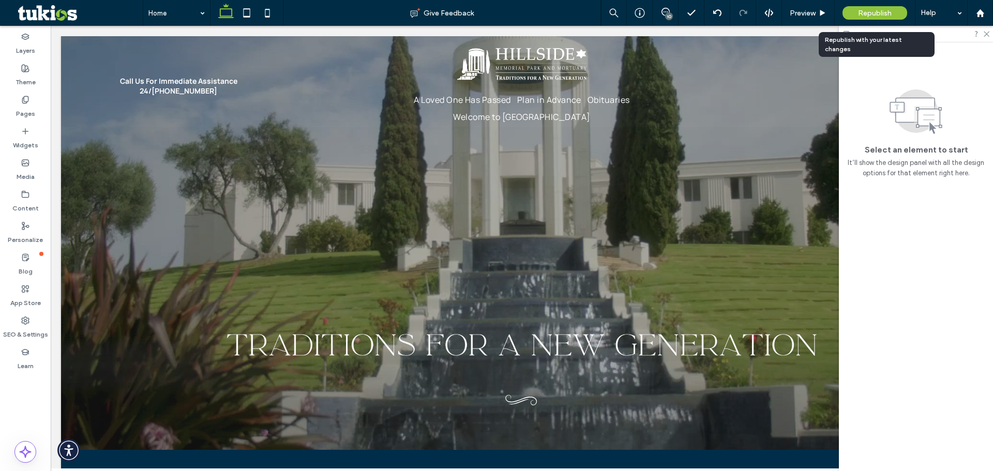
click at [883, 14] on span "Republish" at bounding box center [875, 13] width 34 height 9
